Goal: Task Accomplishment & Management: Manage account settings

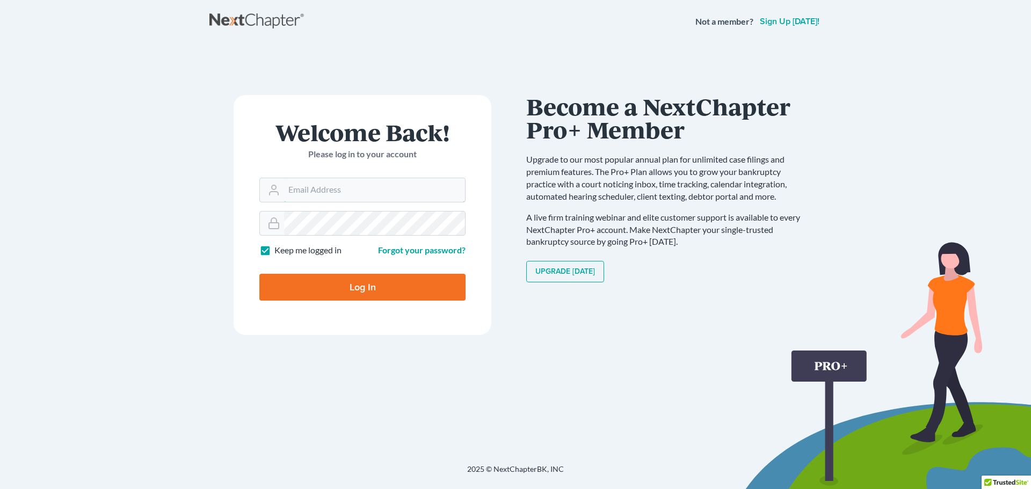
type input "[EMAIL_ADDRESS][DOMAIN_NAME]"
click at [362, 287] on input "Log In" at bounding box center [362, 287] width 206 height 27
type input "Thinking..."
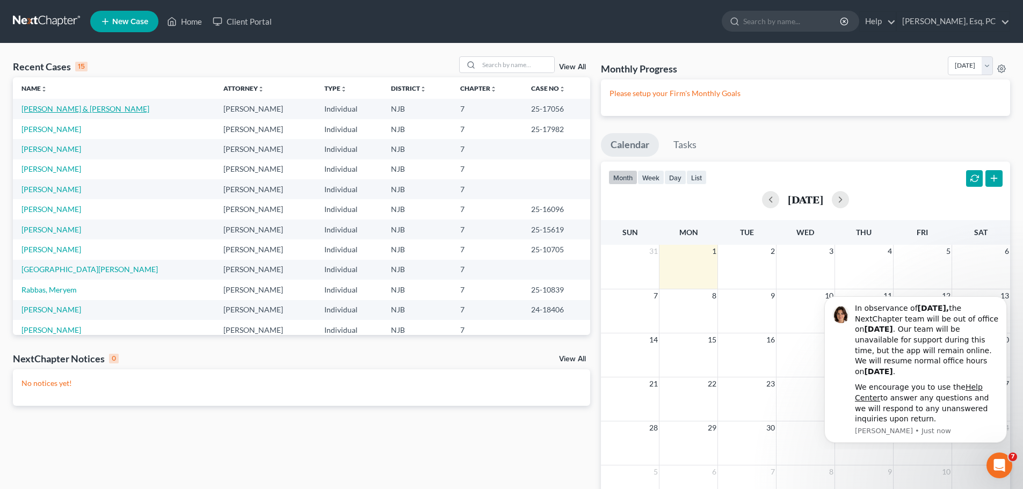
click at [50, 110] on link "Del Plato, Rosemarie & Dean" at bounding box center [85, 108] width 128 height 9
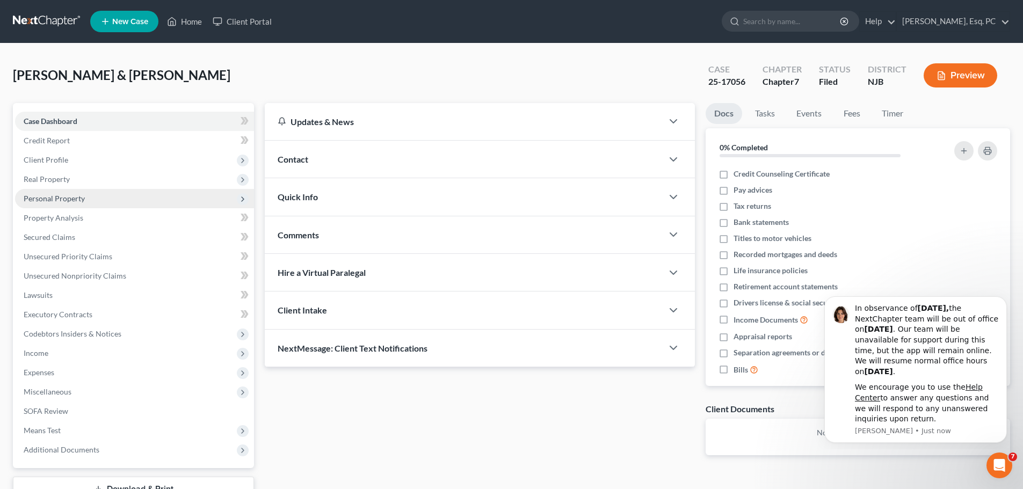
click at [66, 195] on span "Personal Property" at bounding box center [54, 198] width 61 height 9
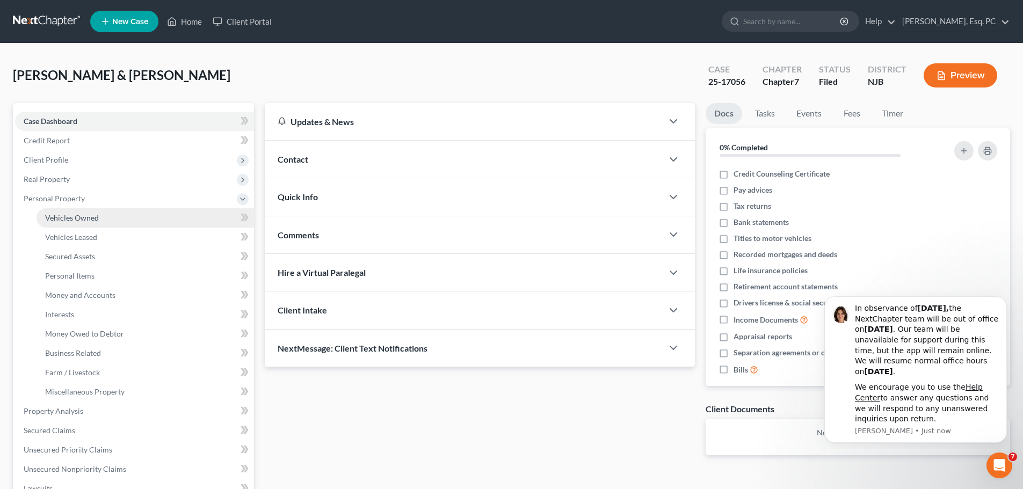
click at [68, 221] on span "Vehicles Owned" at bounding box center [72, 217] width 54 height 9
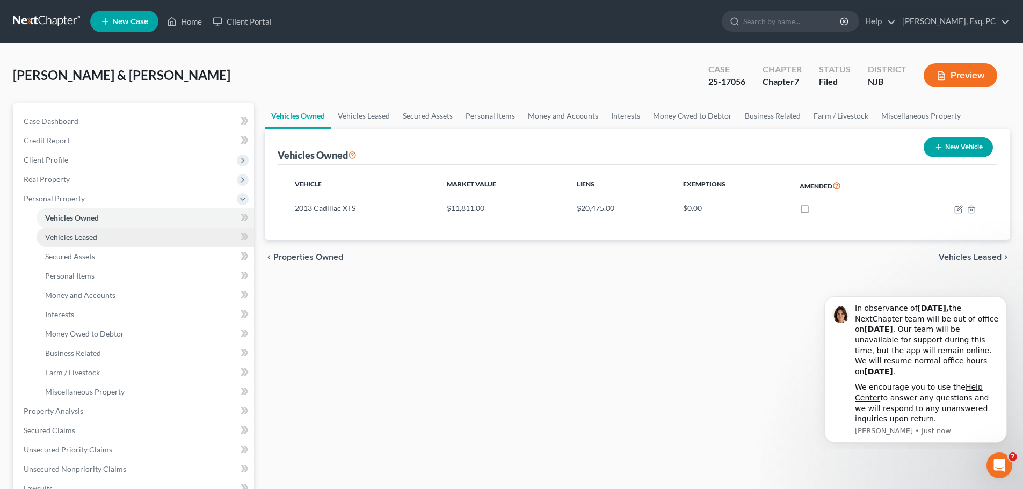
click at [65, 240] on span "Vehicles Leased" at bounding box center [71, 236] width 52 height 9
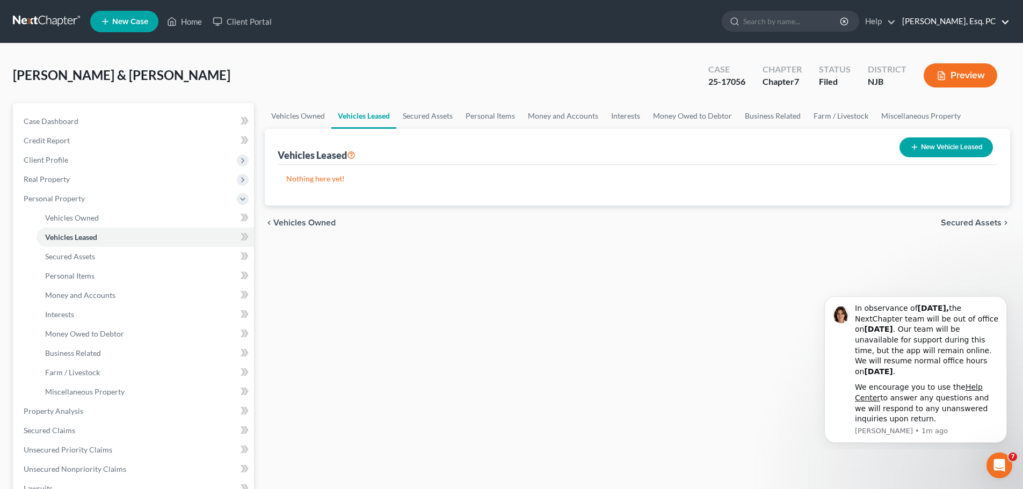
click at [979, 23] on link "Thomas M. Egan, Esq. PC" at bounding box center [953, 21] width 113 height 19
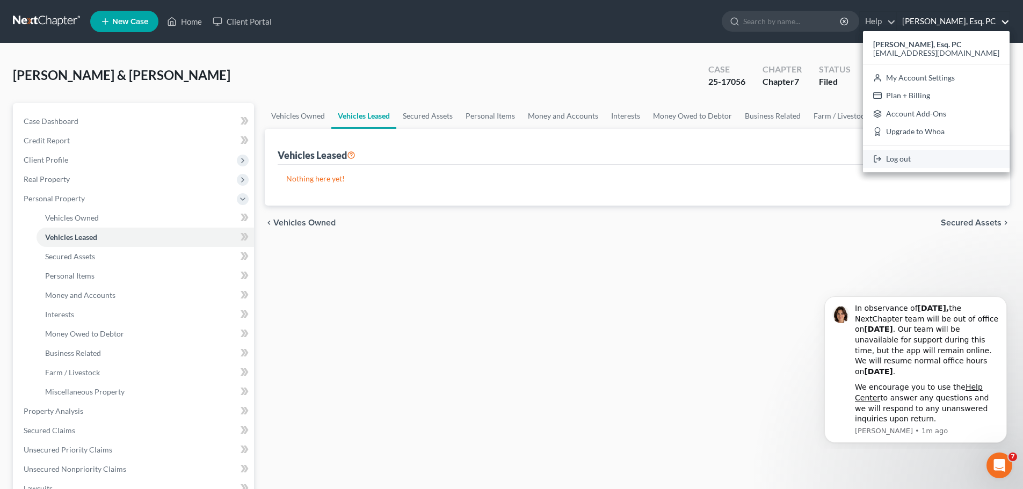
click at [947, 158] on link "Log out" at bounding box center [936, 159] width 147 height 18
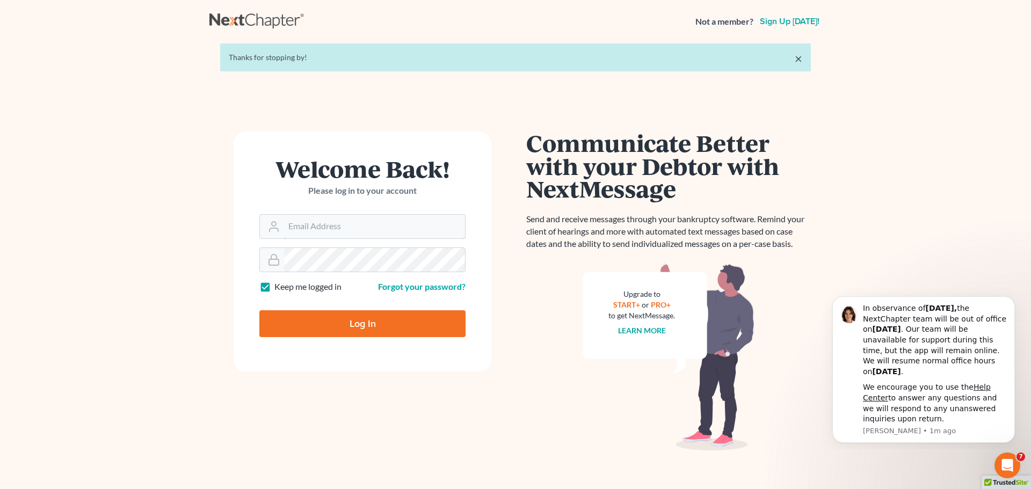
type input "[EMAIL_ADDRESS][DOMAIN_NAME]"
drag, startPoint x: 774, startPoint y: 82, endPoint x: 758, endPoint y: 28, distance: 55.9
click at [758, 28] on div "Not a member? Sign up today!" at bounding box center [758, 21] width 126 height 19
